Goal: Task Accomplishment & Management: Manage account settings

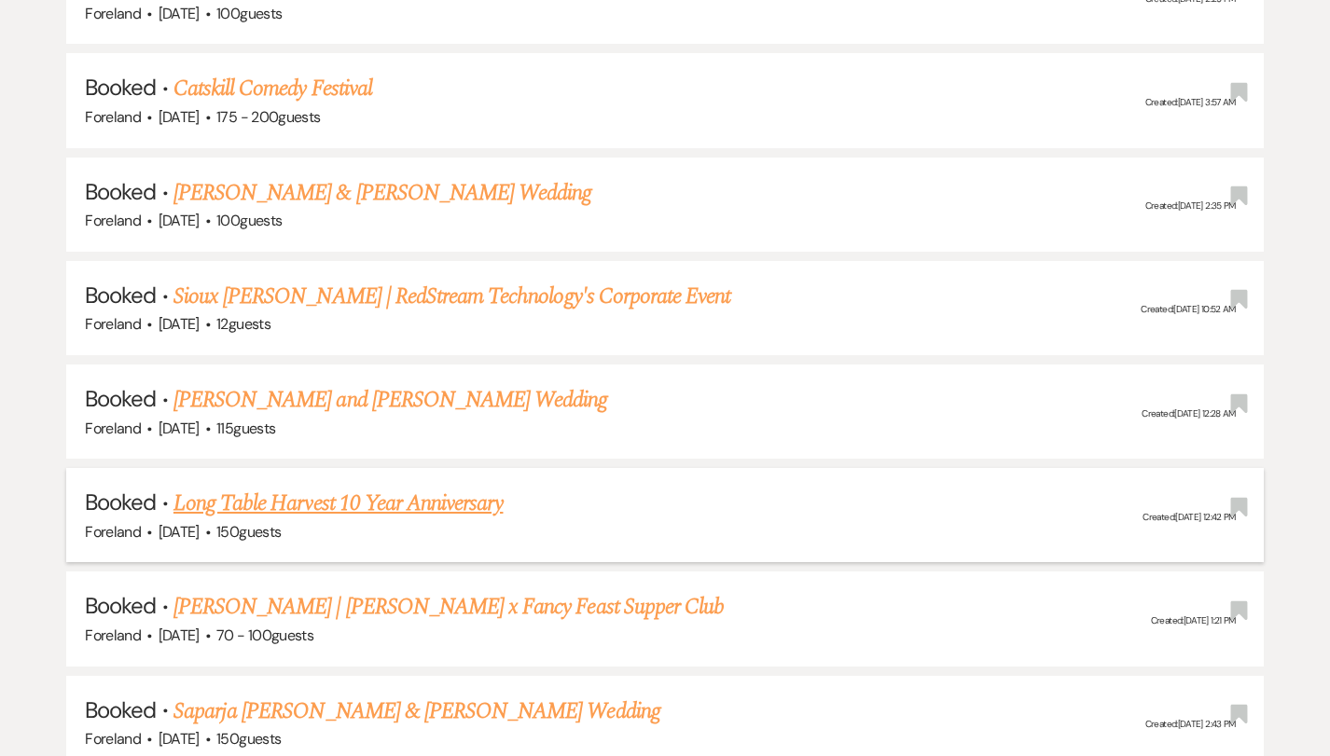
scroll to position [4456, 0]
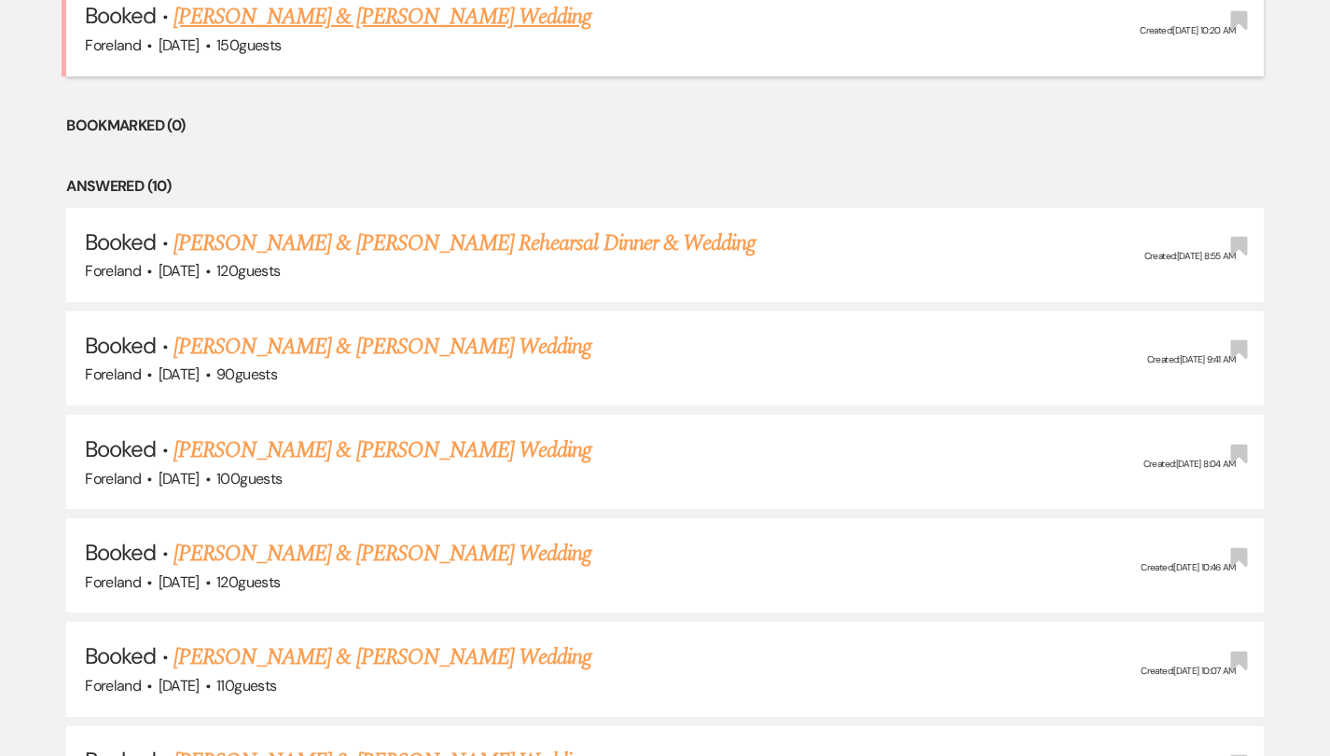
scroll to position [948, 0]
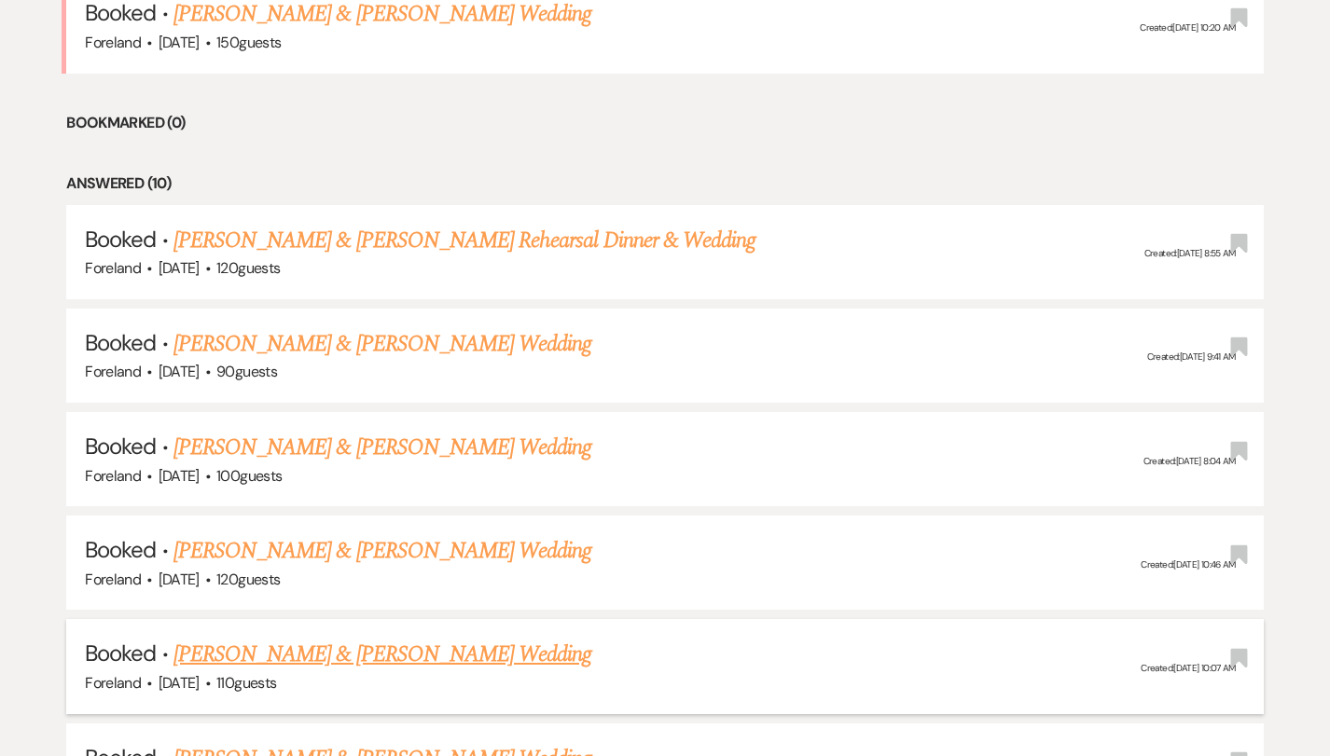
click at [494, 638] on link "[PERSON_NAME] & [PERSON_NAME] Wedding" at bounding box center [382, 655] width 418 height 34
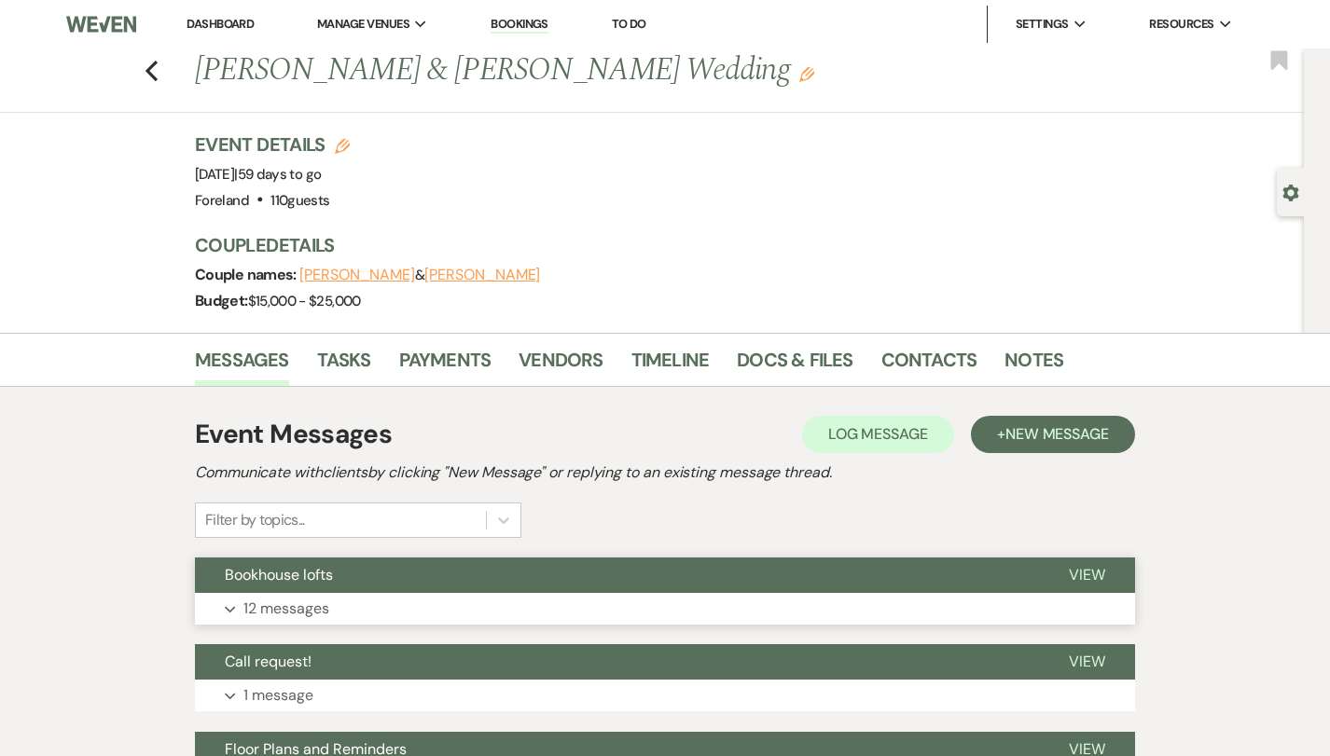
click at [272, 601] on p "12 messages" at bounding box center [286, 609] width 86 height 24
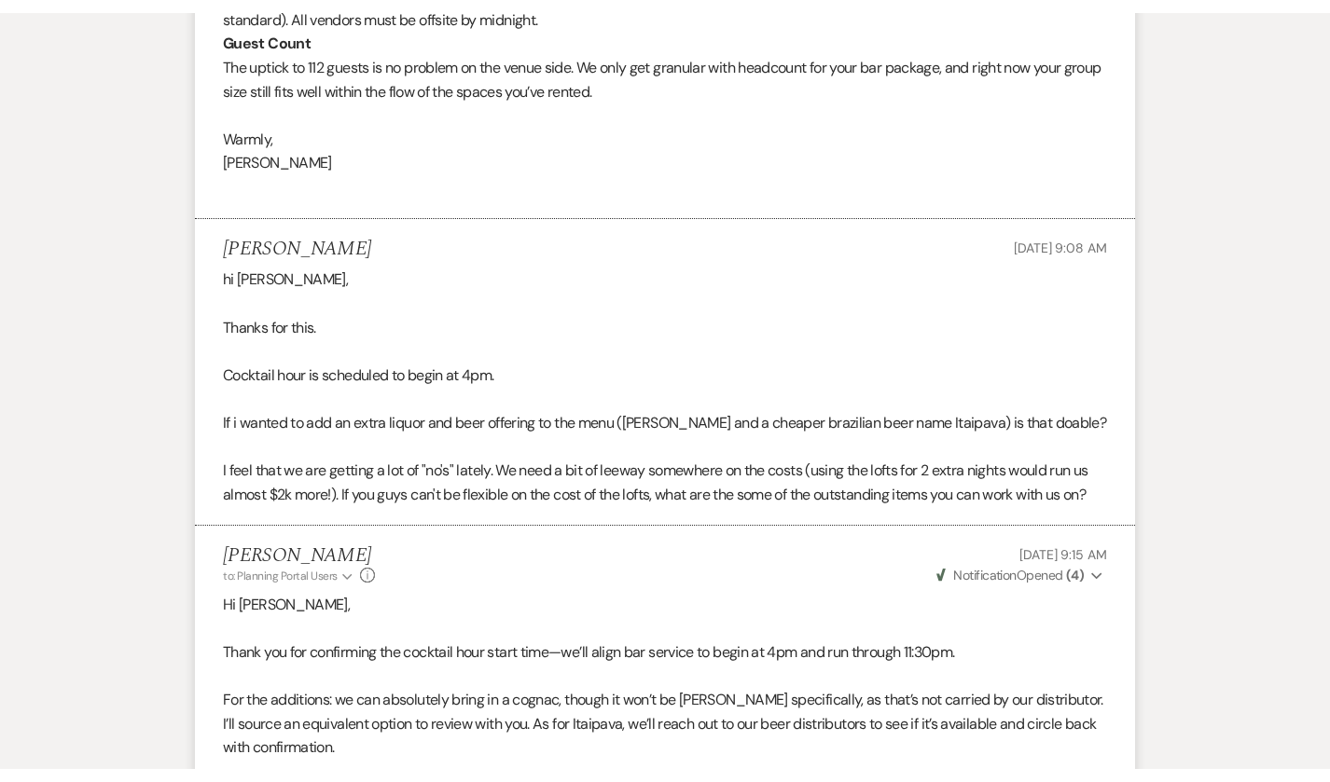
scroll to position [1687, 0]
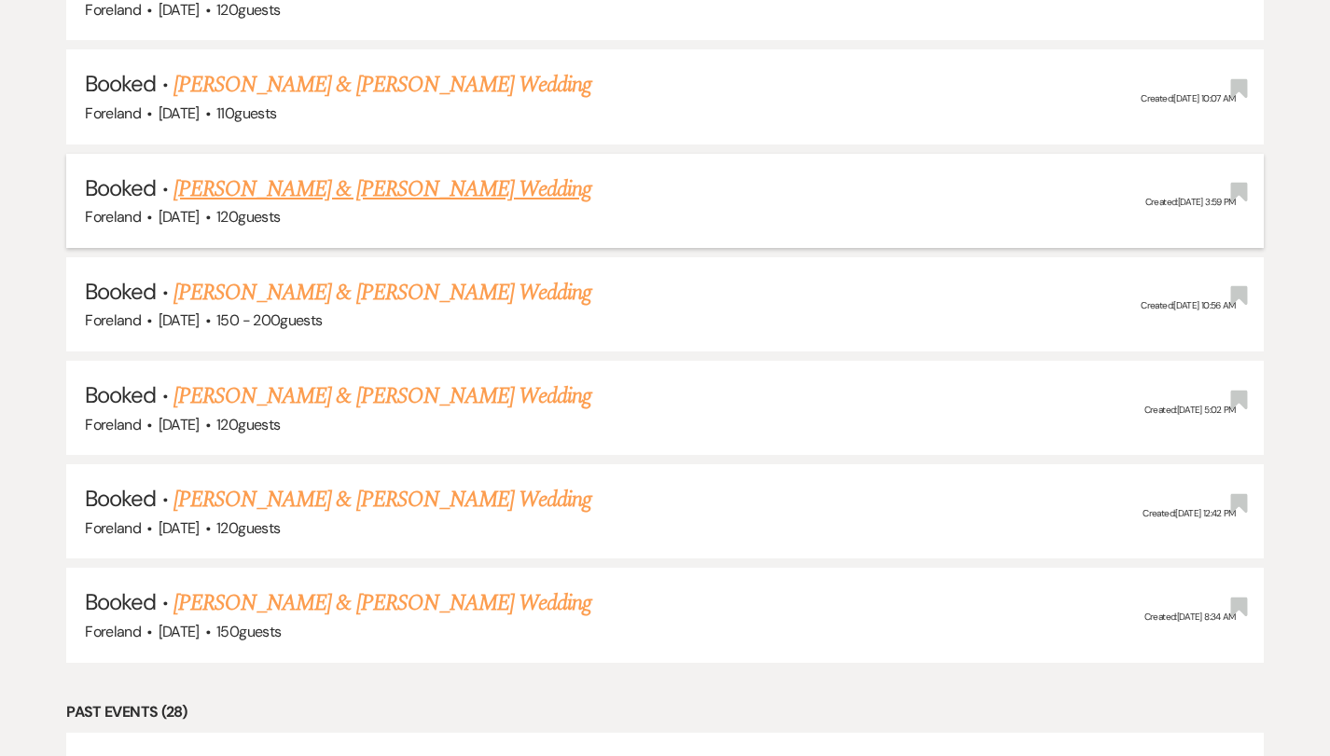
scroll to position [1520, 0]
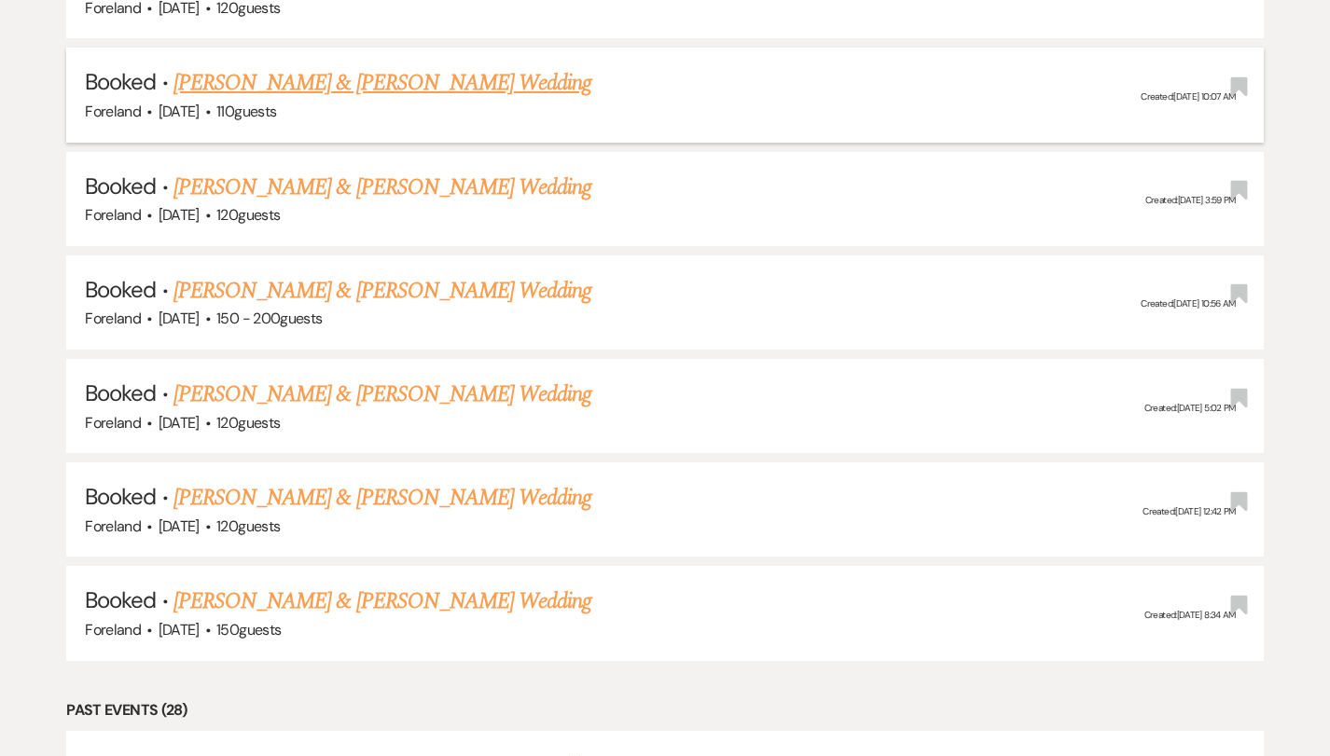
click at [435, 73] on link "[PERSON_NAME] & [PERSON_NAME] Wedding" at bounding box center [382, 83] width 418 height 34
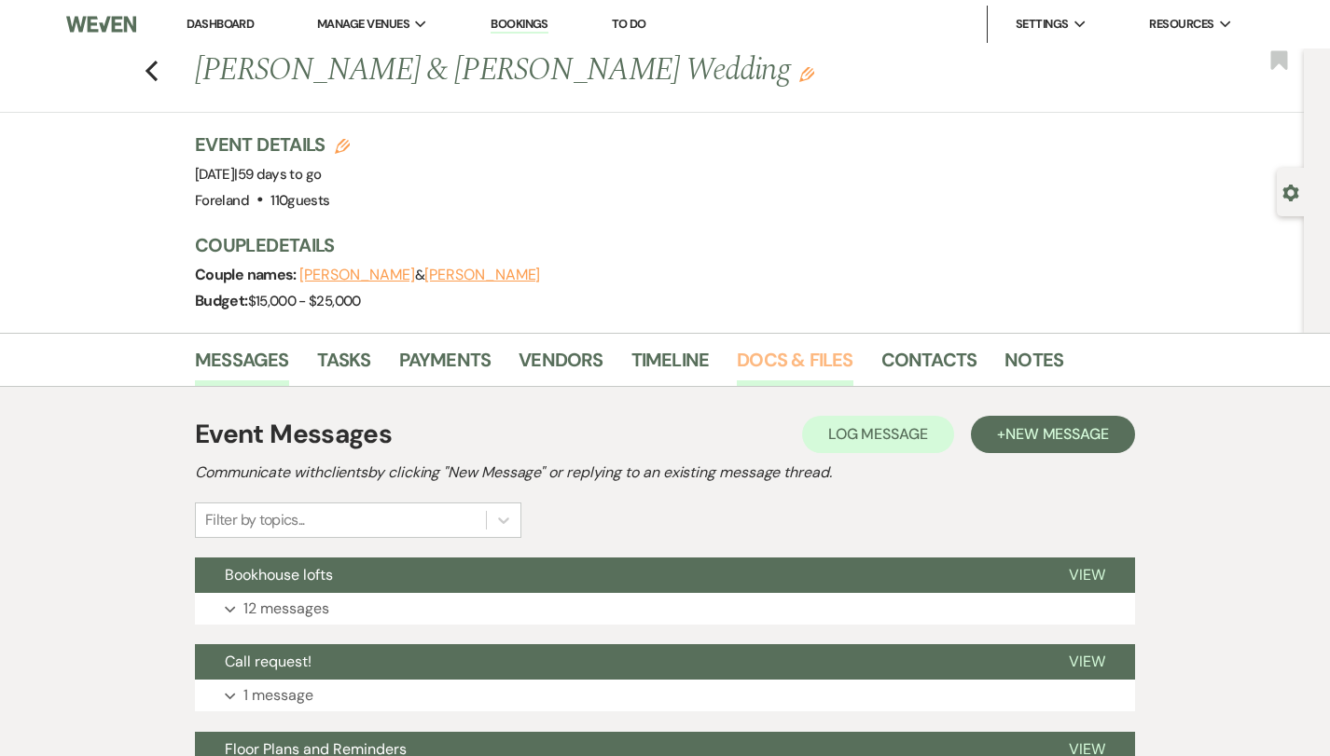
click at [772, 364] on link "Docs & Files" at bounding box center [795, 365] width 116 height 41
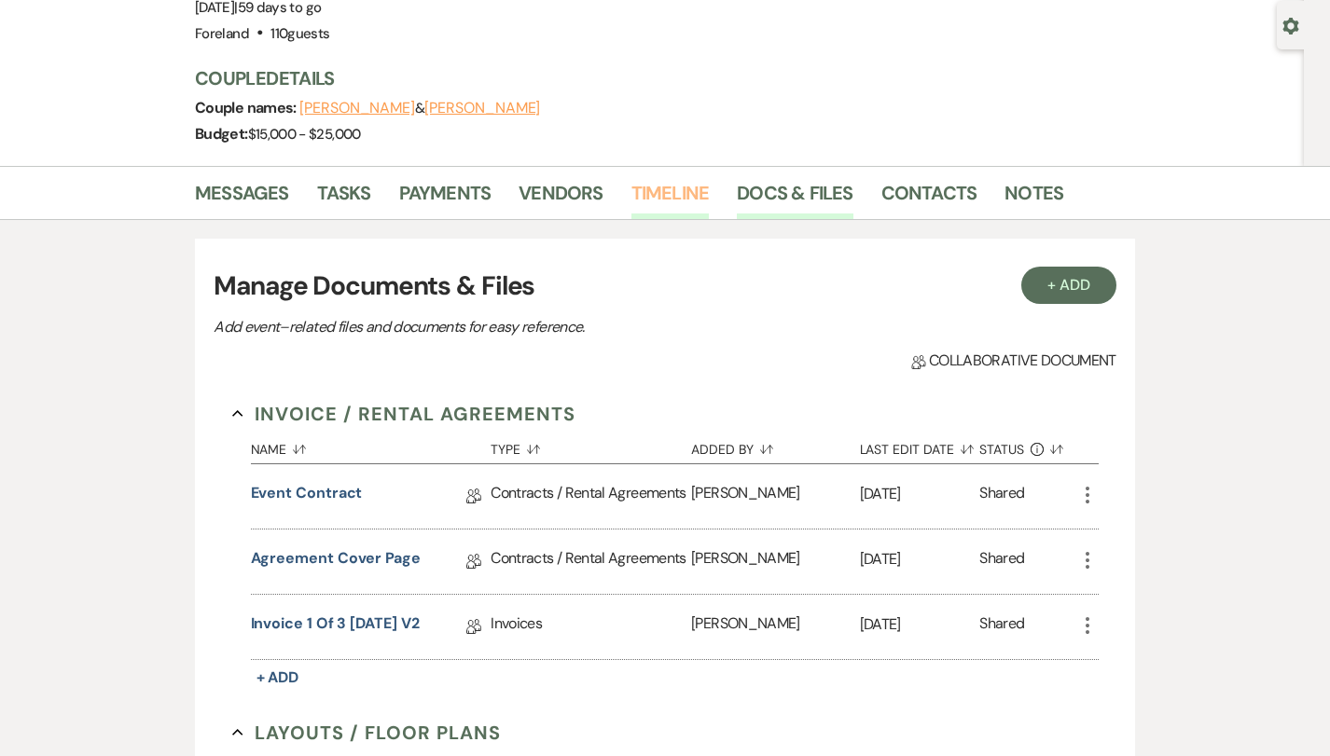
scroll to position [166, 0]
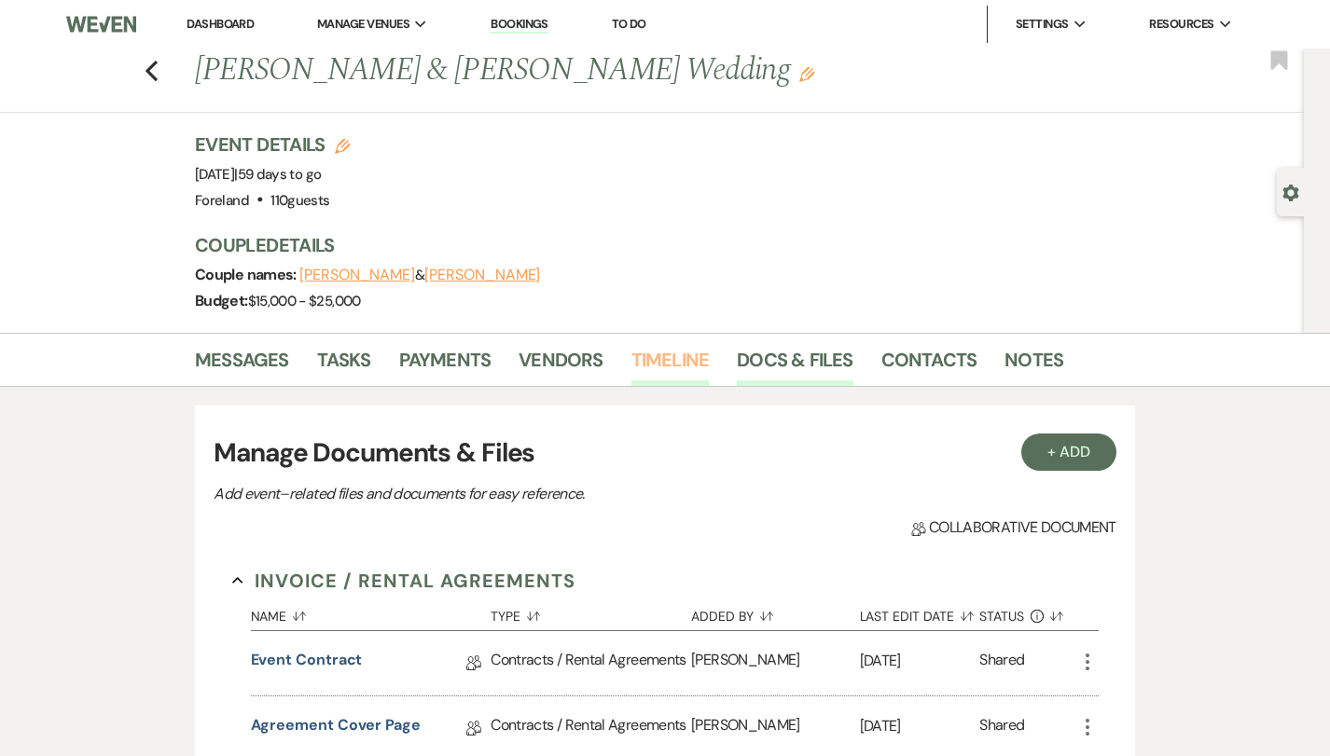
scroll to position [0, 0]
click at [147, 69] on use "button" at bounding box center [151, 71] width 12 height 21
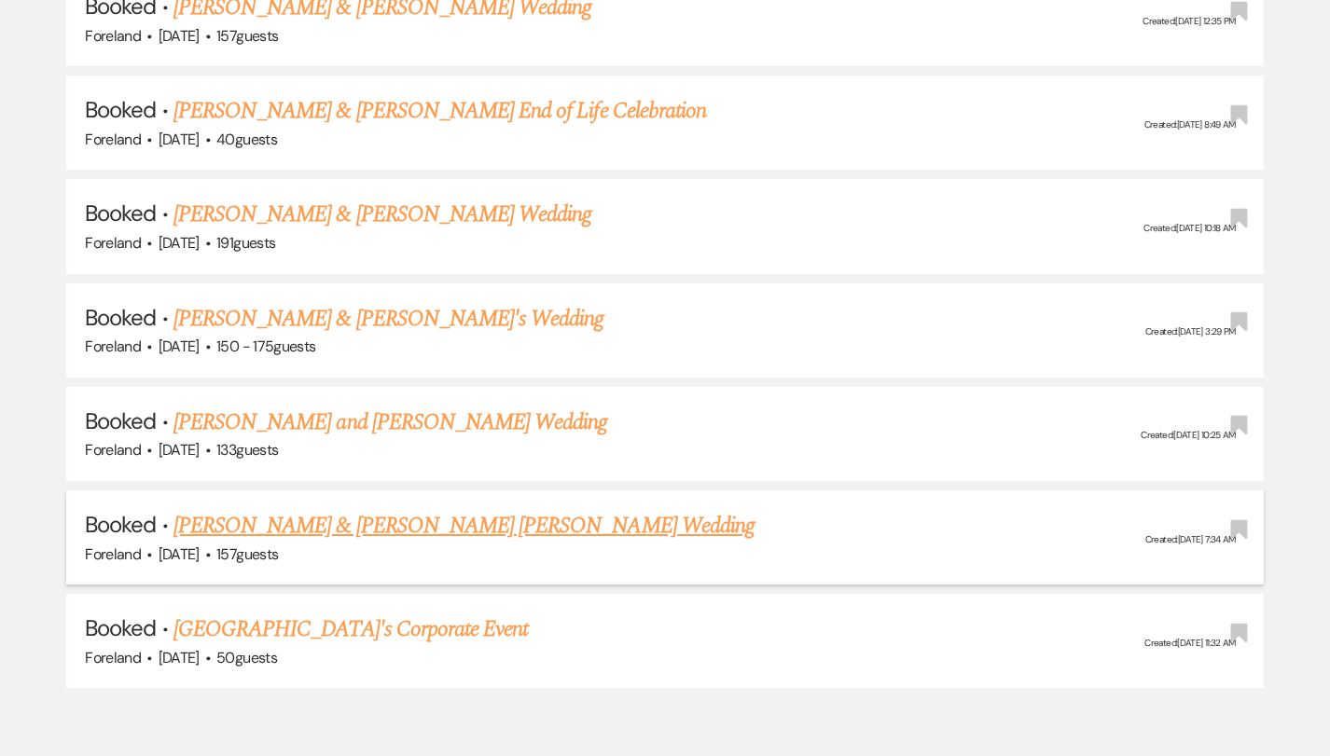
scroll to position [4456, 0]
click at [461, 510] on link "Emily Rolston & Connor Zaft's Wedding" at bounding box center [463, 527] width 581 height 34
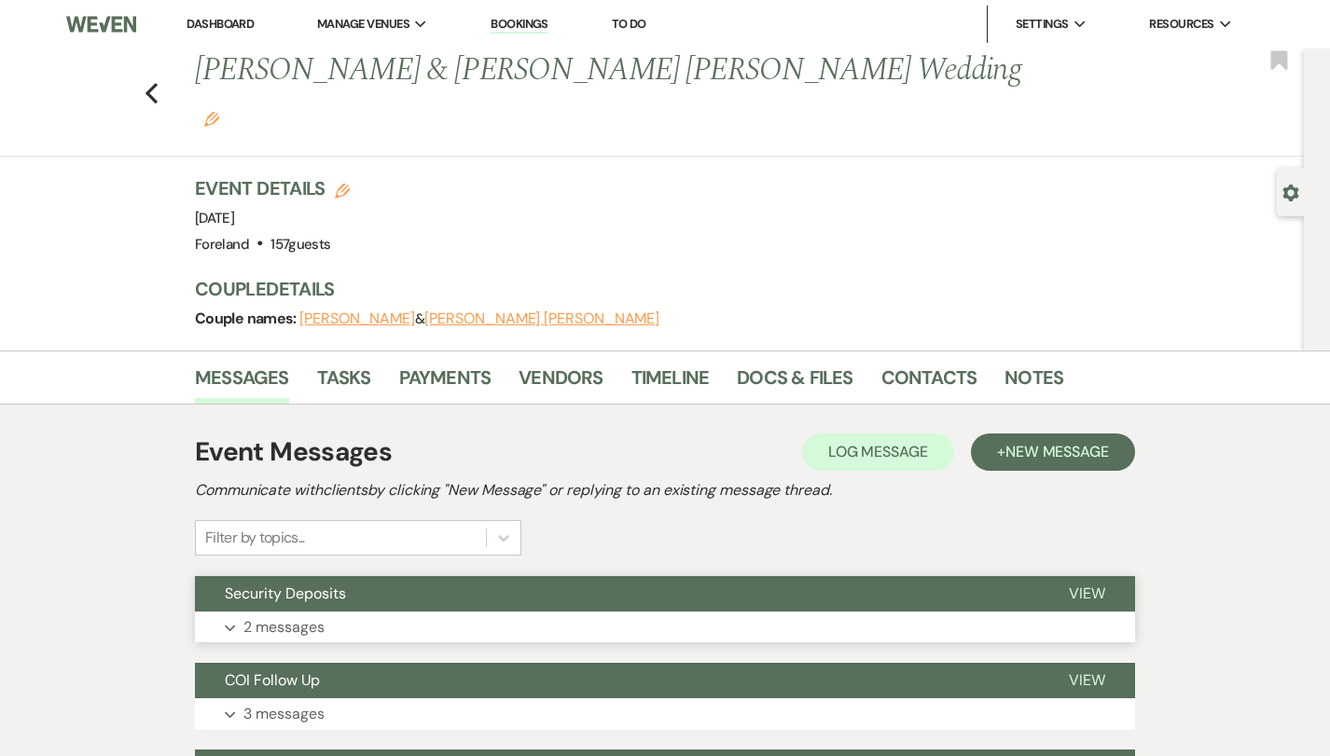
click at [273, 616] on p "2 messages" at bounding box center [283, 628] width 81 height 24
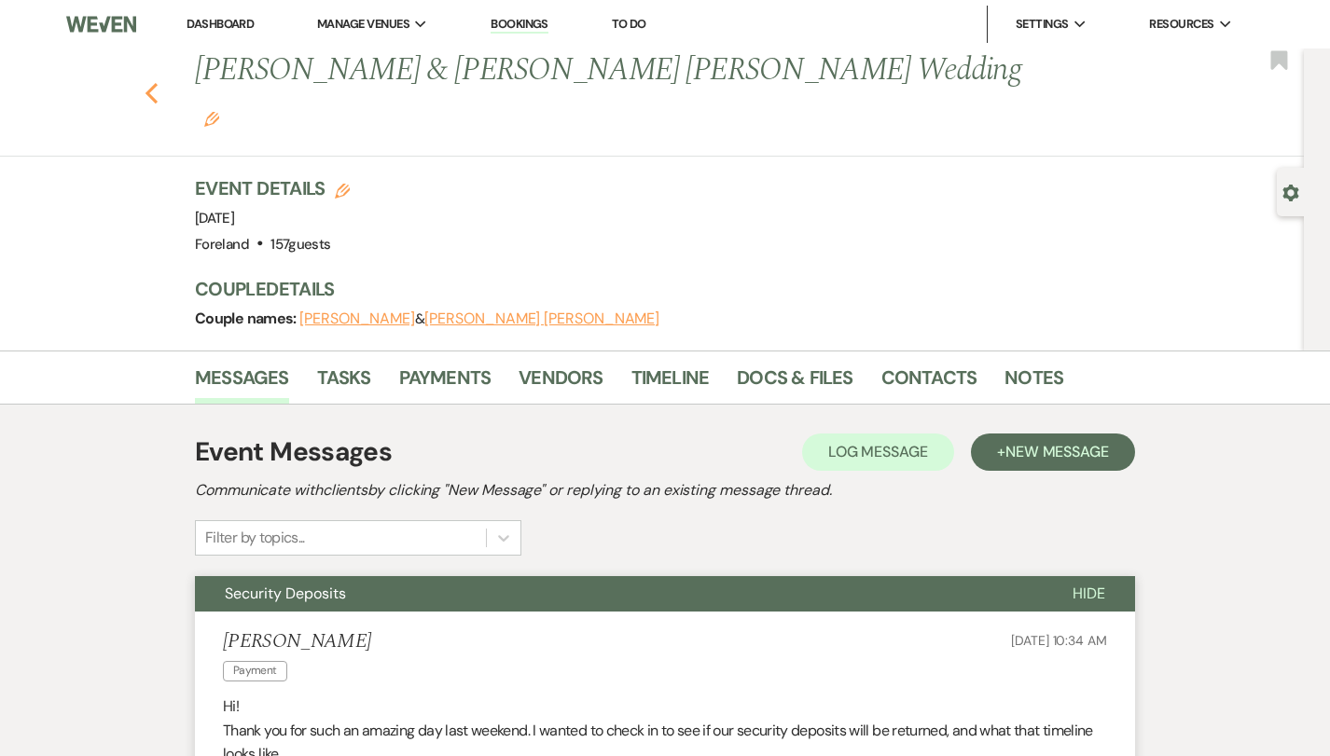
click at [147, 83] on use "button" at bounding box center [151, 93] width 12 height 21
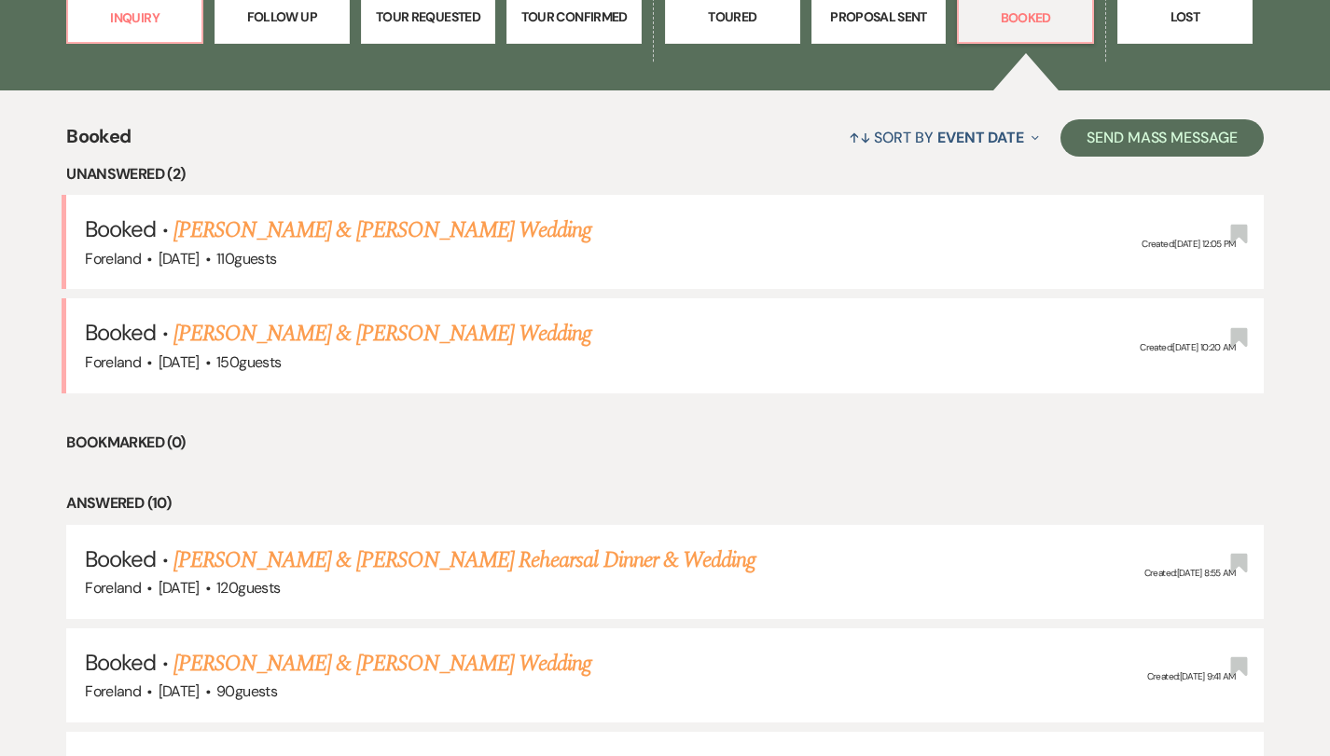
scroll to position [641, 0]
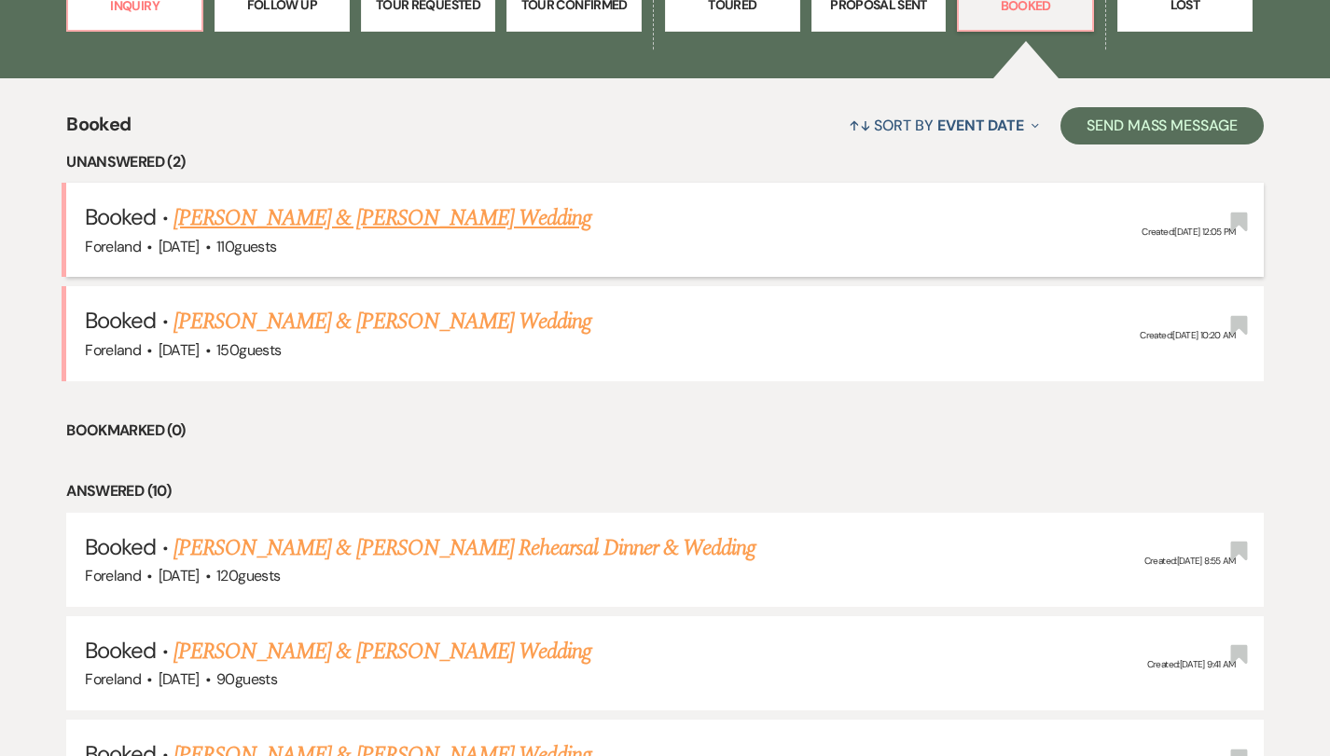
click at [501, 217] on link "Samantha Isaacs & Elijah Rogers Wedding" at bounding box center [382, 218] width 418 height 34
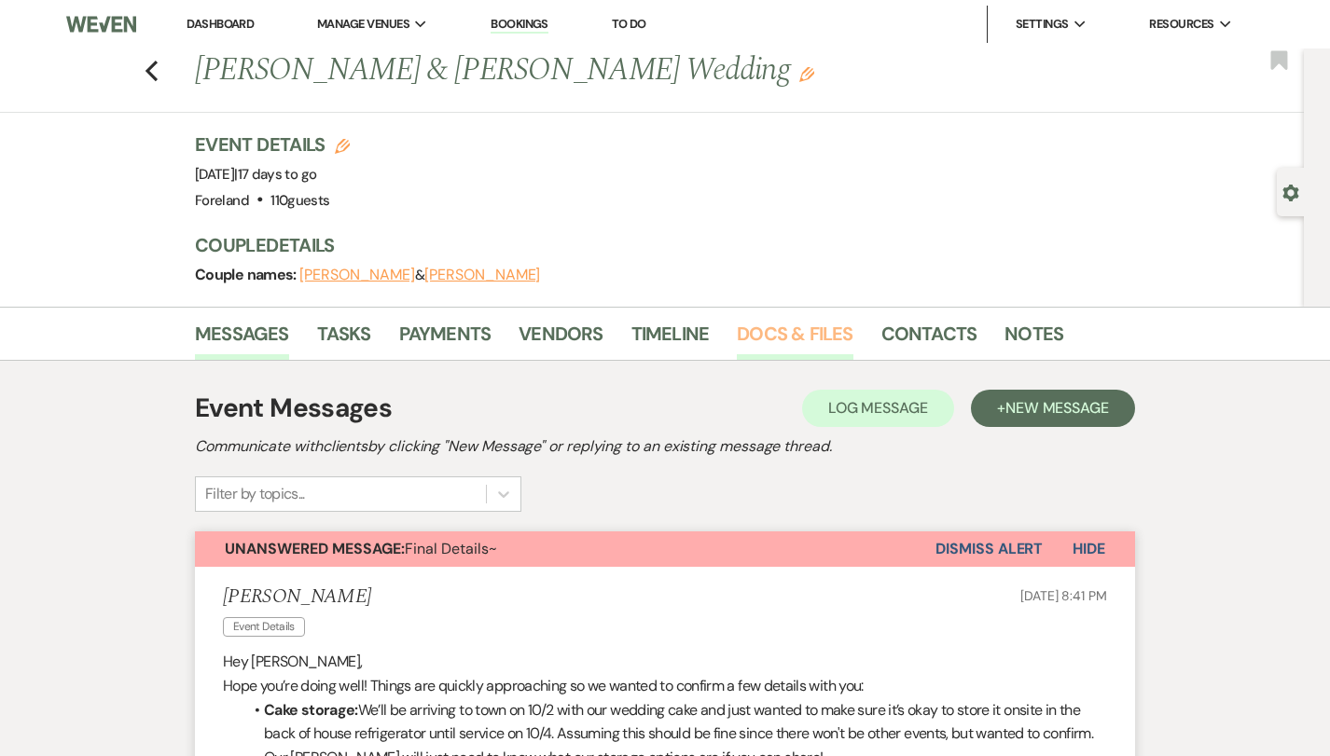
click at [818, 322] on link "Docs & Files" at bounding box center [795, 339] width 116 height 41
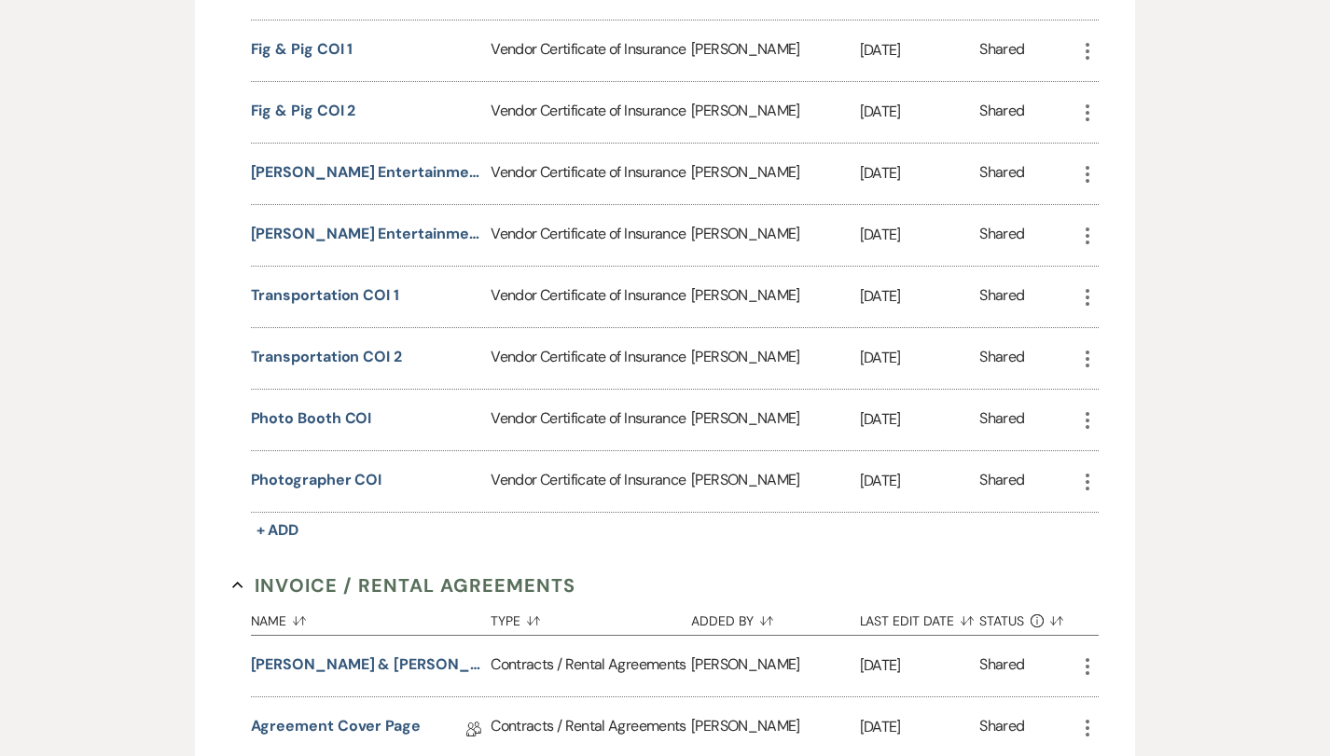
scroll to position [648, 0]
click at [308, 477] on button "Photographer COI" at bounding box center [316, 478] width 131 height 22
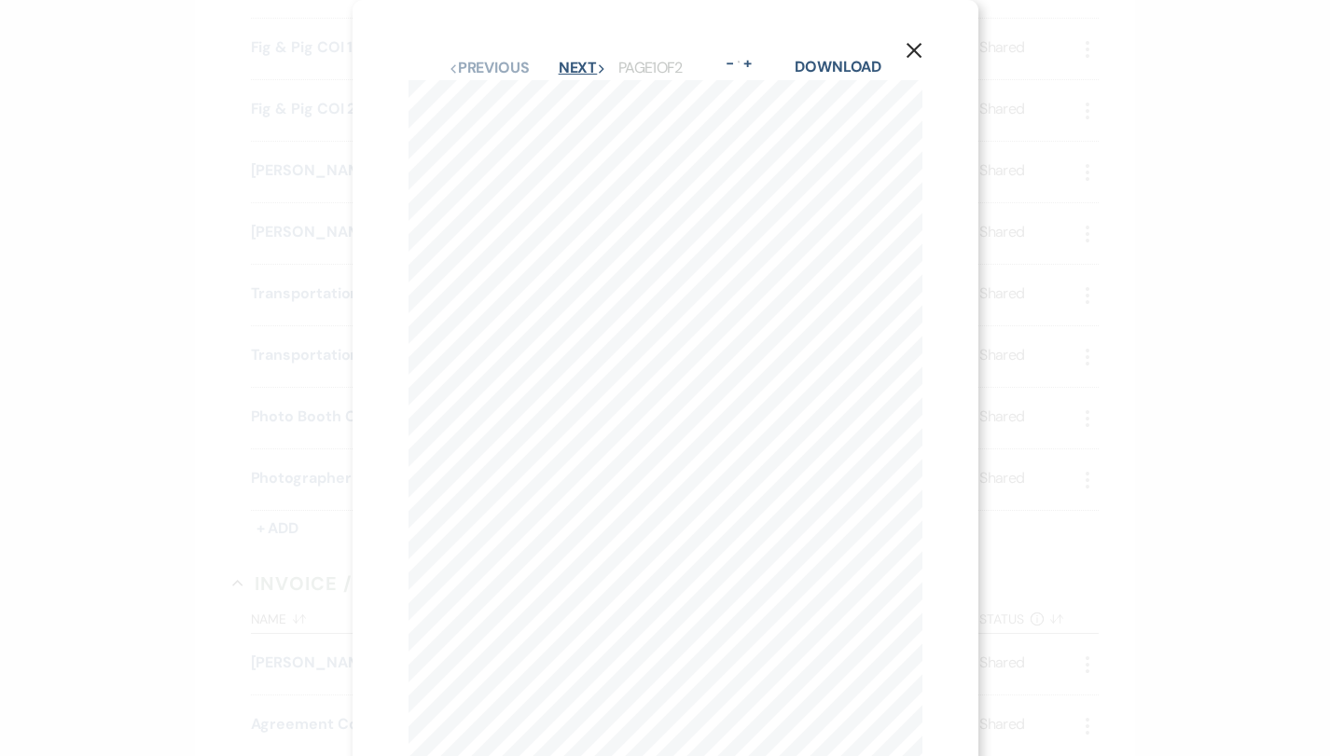
click at [575, 70] on button "Next Next" at bounding box center [583, 68] width 48 height 15
click at [500, 62] on button "Previous Previous" at bounding box center [488, 68] width 81 height 15
click at [575, 61] on button "Next Next" at bounding box center [583, 68] width 48 height 15
click at [502, 72] on button "Previous Previous" at bounding box center [488, 68] width 81 height 15
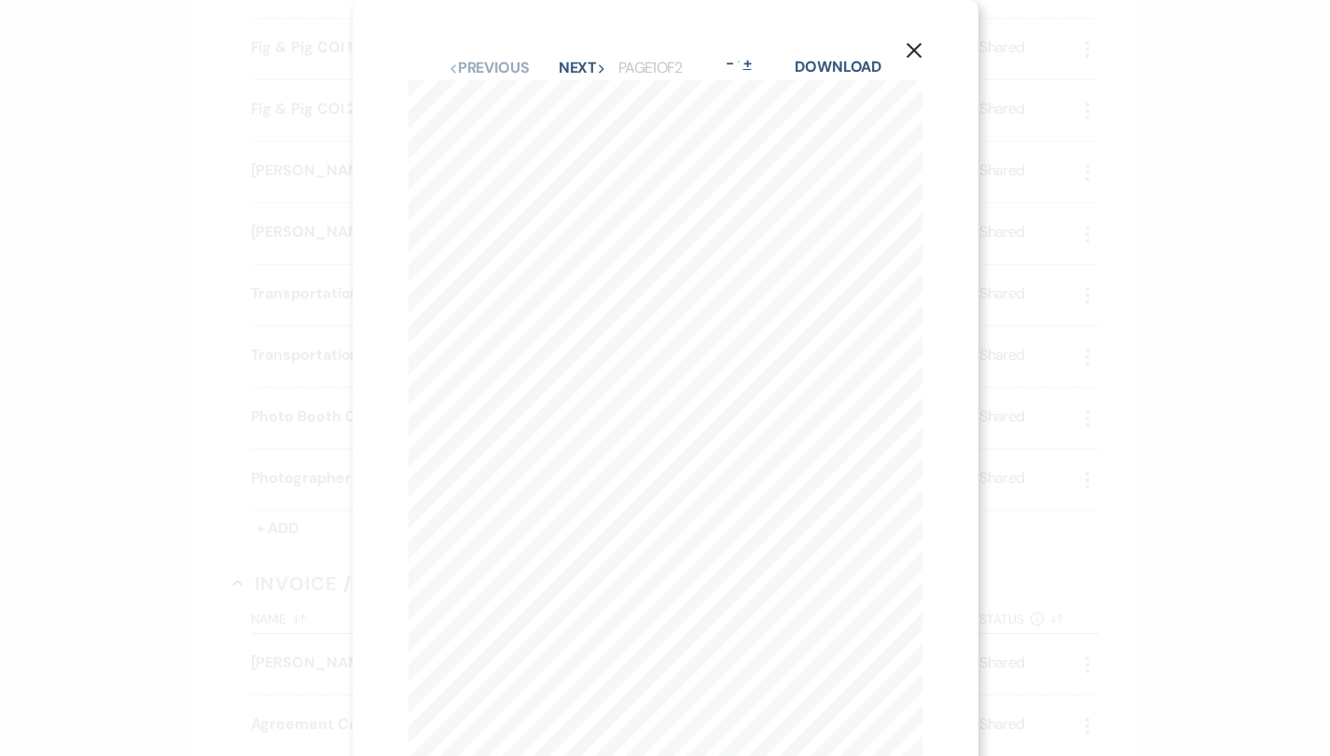
click at [754, 60] on button "+" at bounding box center [747, 63] width 15 height 15
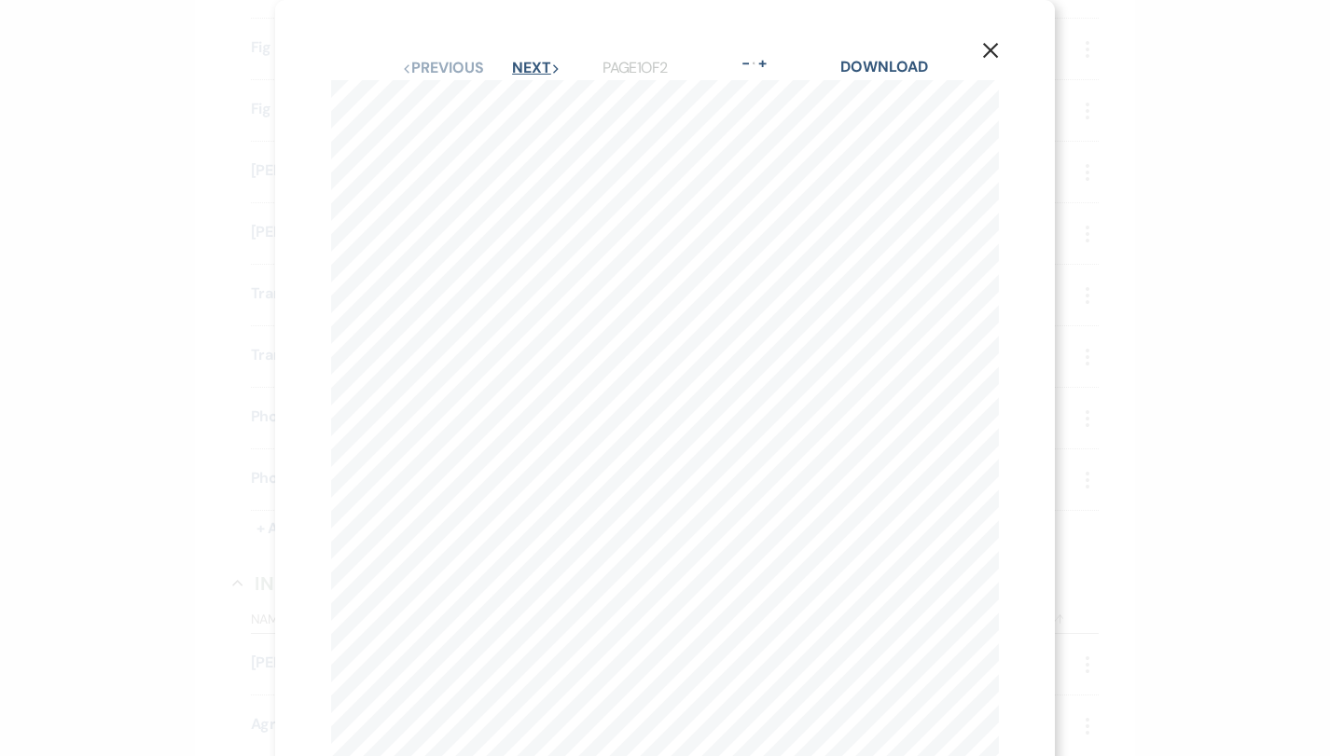
click at [544, 72] on button "Next Next" at bounding box center [536, 68] width 48 height 15
click at [449, 65] on button "Previous Previous" at bounding box center [441, 68] width 81 height 15
click at [982, 49] on icon "X" at bounding box center [990, 50] width 17 height 17
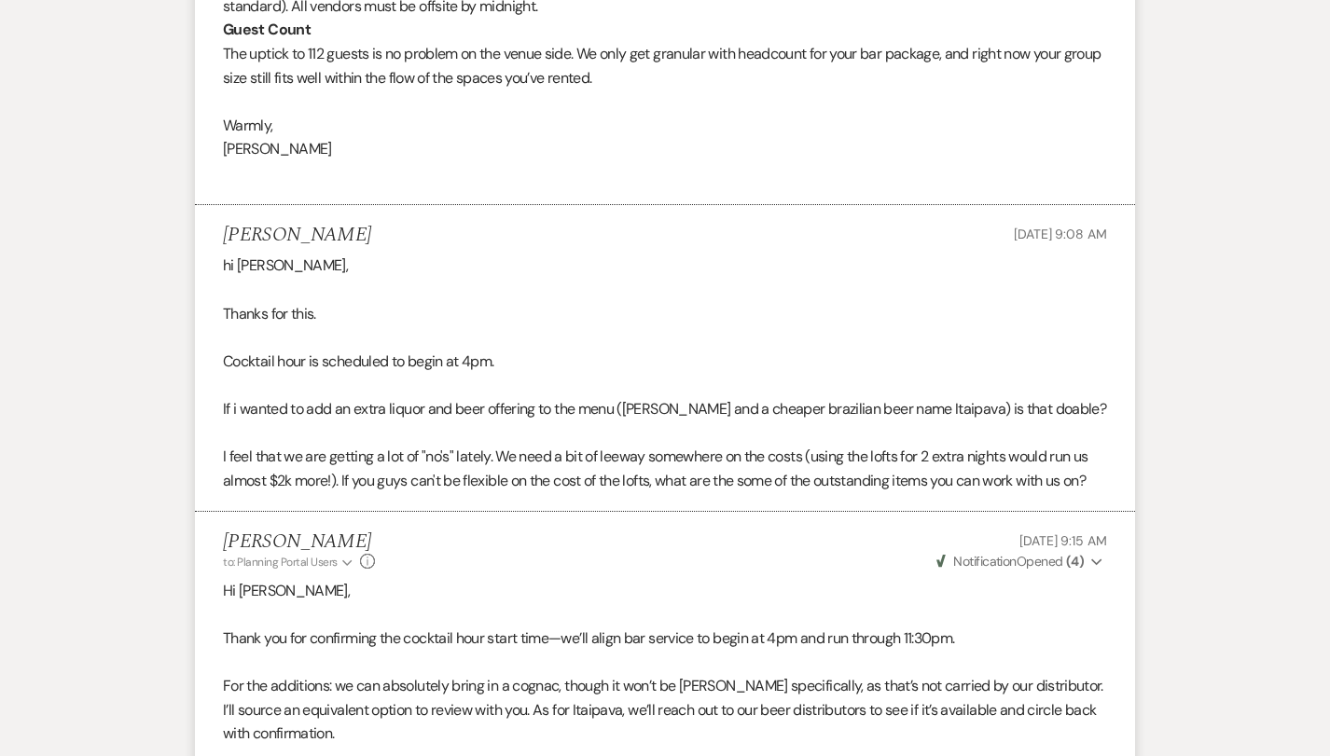
scroll to position [1687, 0]
